Goal: Task Accomplishment & Management: Manage account settings

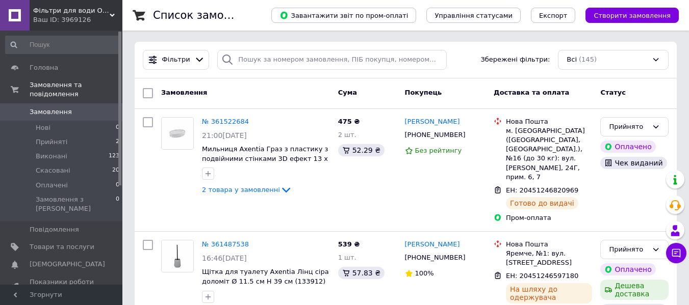
scroll to position [1, 0]
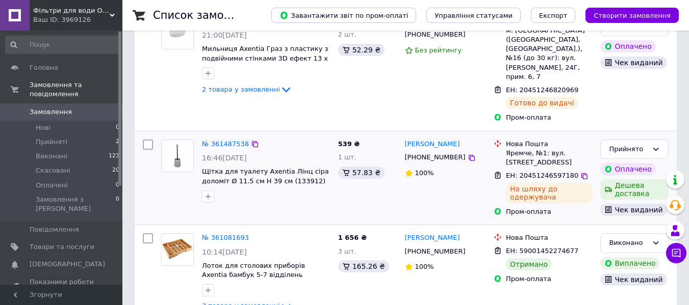
scroll to position [102, 0]
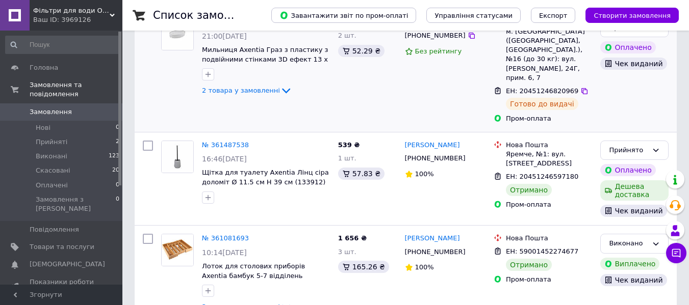
scroll to position [101, 0]
